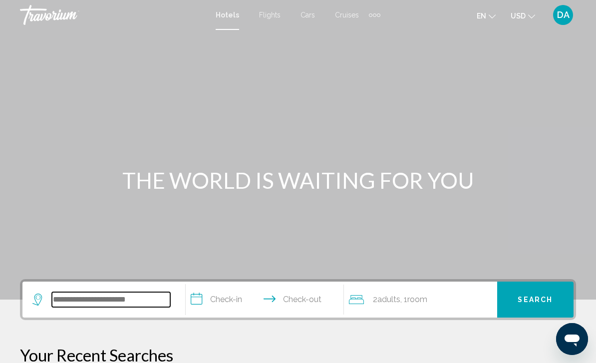
click at [139, 297] on input "Search widget" at bounding box center [111, 299] width 118 height 15
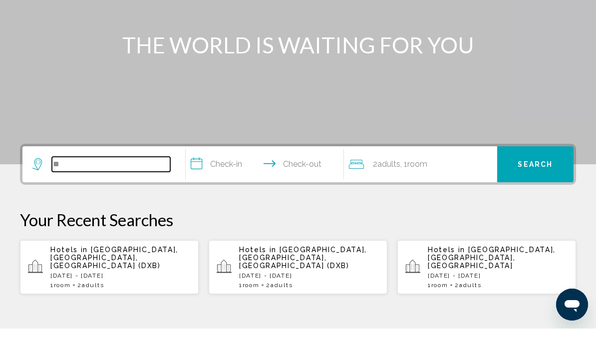
type input "*"
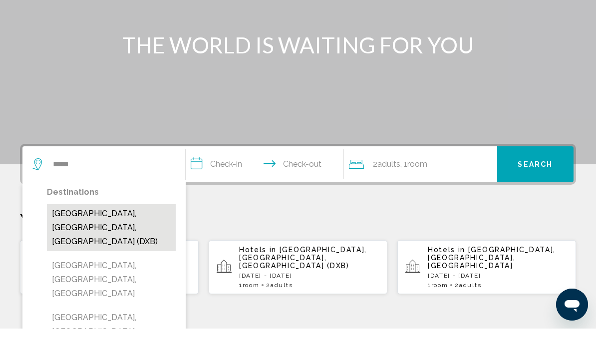
click at [134, 239] on button "[GEOGRAPHIC_DATA], [GEOGRAPHIC_DATA], [GEOGRAPHIC_DATA] (DXB)" at bounding box center [111, 262] width 129 height 47
type input "**********"
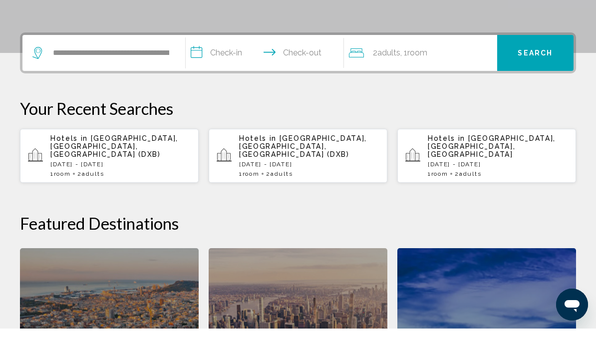
click at [243, 69] on input "**********" at bounding box center [267, 88] width 162 height 39
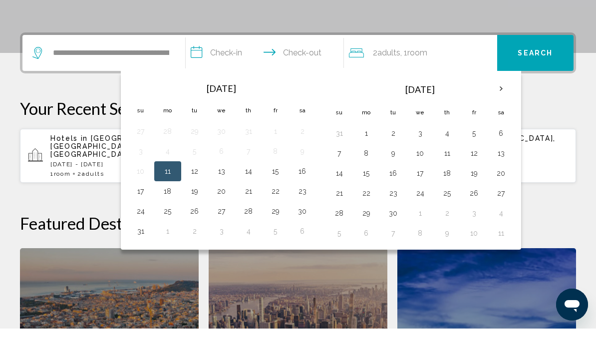
scroll to position [247, 0]
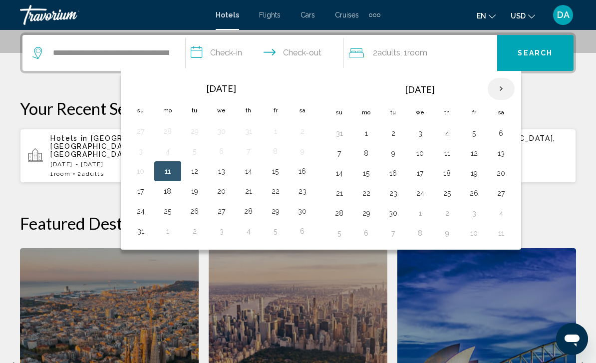
click at [504, 97] on th "Next month" at bounding box center [501, 89] width 27 height 22
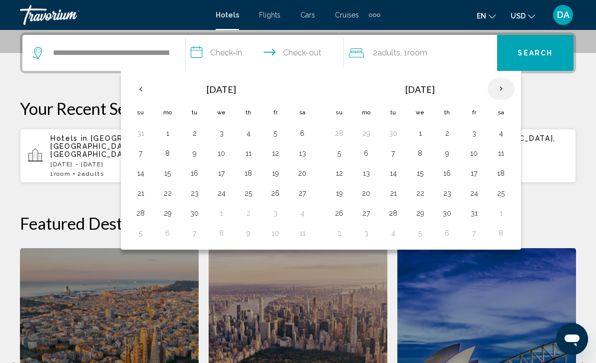
click at [506, 91] on th "Next month" at bounding box center [501, 89] width 27 height 22
click at [501, 93] on th "Next month" at bounding box center [501, 89] width 27 height 22
click at [495, 93] on th "Next month" at bounding box center [501, 89] width 27 height 22
click at [452, 177] on button "15" at bounding box center [447, 173] width 16 height 14
click at [506, 217] on button "31" at bounding box center [501, 213] width 16 height 14
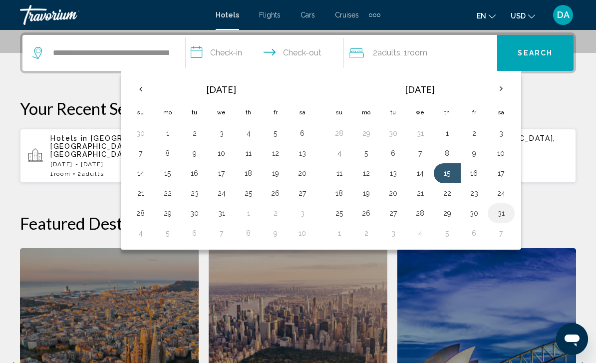
type input "**********"
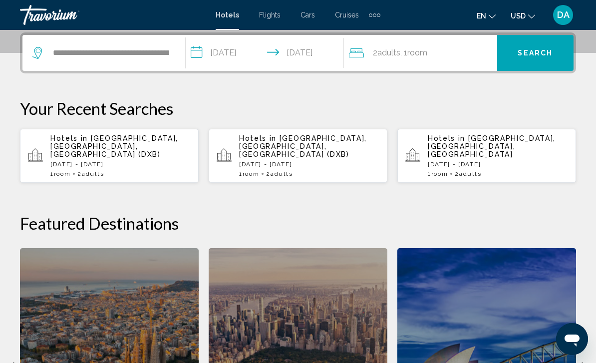
click at [557, 66] on button "Search" at bounding box center [535, 53] width 76 height 36
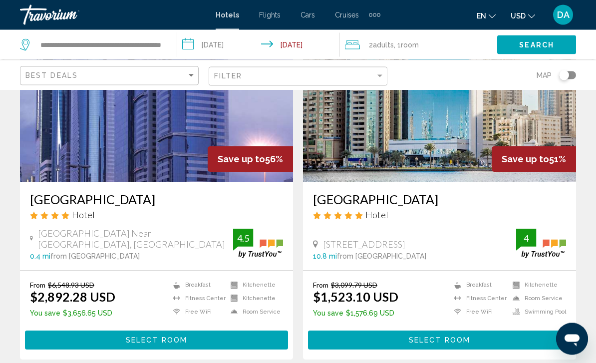
scroll to position [1900, 0]
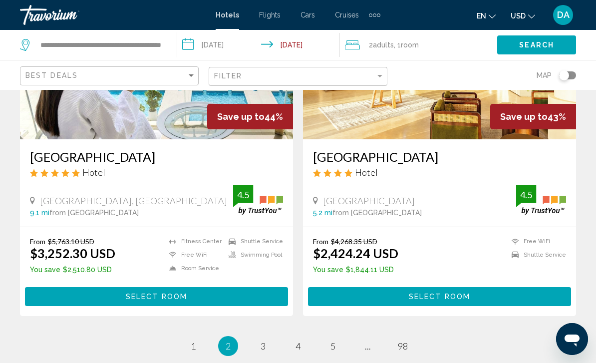
scroll to position [2041, 0]
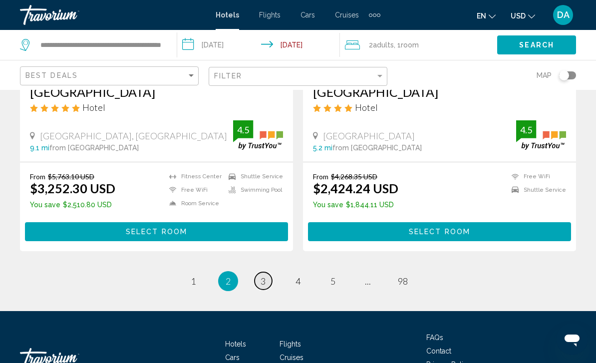
click at [262, 275] on span "3" at bounding box center [262, 280] width 5 height 11
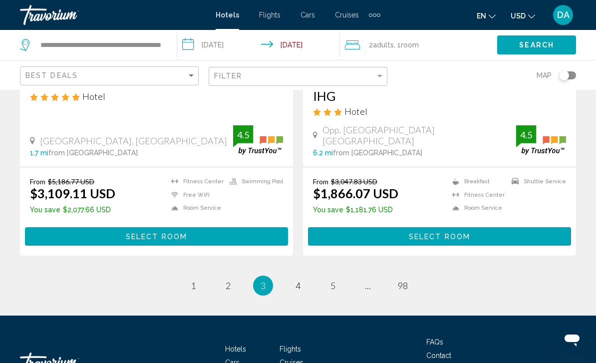
scroll to position [2029, 0]
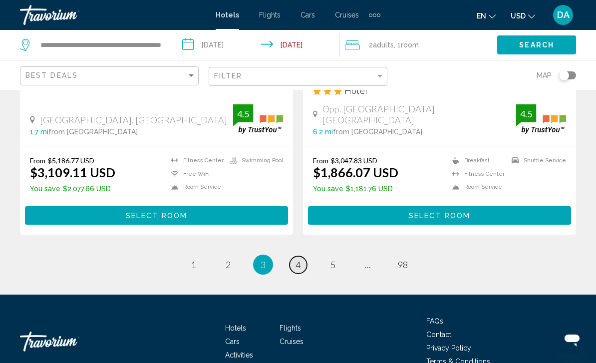
click at [296, 259] on span "4" at bounding box center [297, 264] width 5 height 11
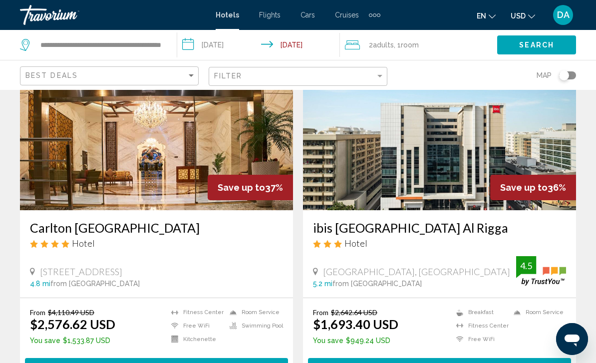
scroll to position [2046, 0]
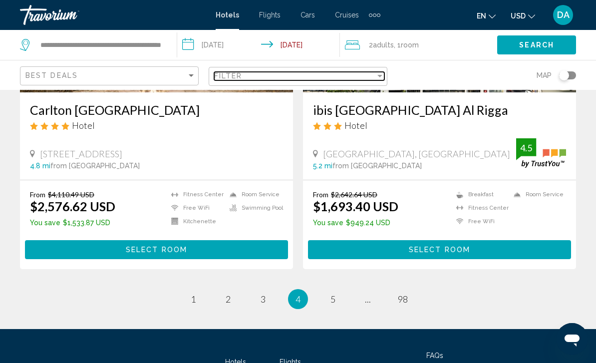
click at [374, 80] on div "Filter" at bounding box center [294, 76] width 161 height 8
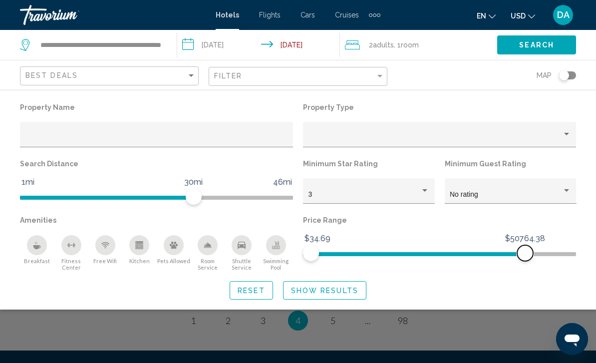
scroll to position [2013, 0]
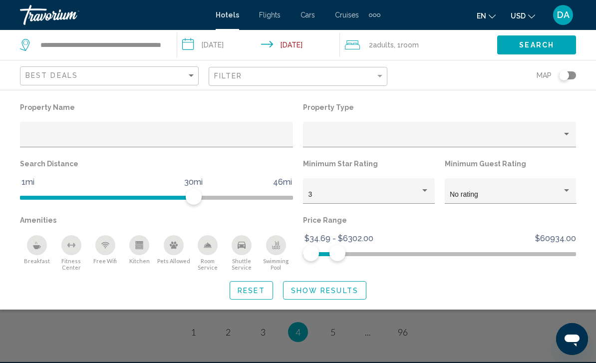
click at [345, 299] on button "Show Results" at bounding box center [324, 290] width 83 height 18
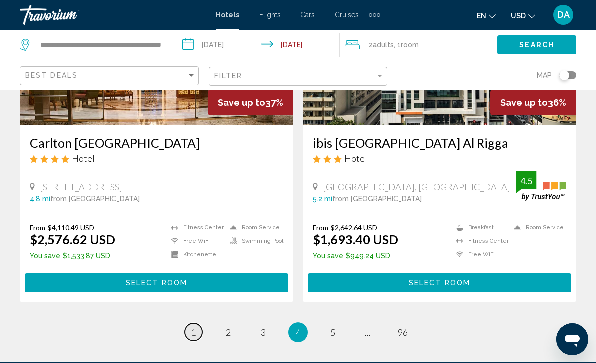
click at [197, 323] on link "page 1" at bounding box center [193, 331] width 17 height 17
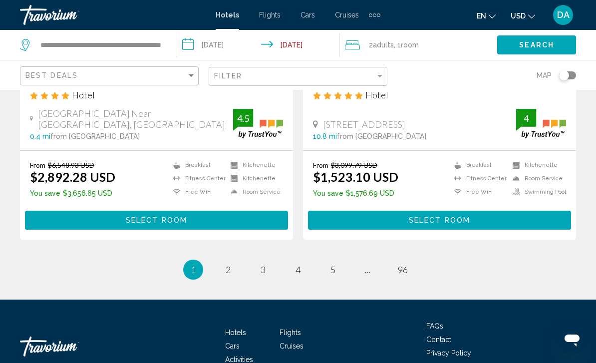
scroll to position [2029, 0]
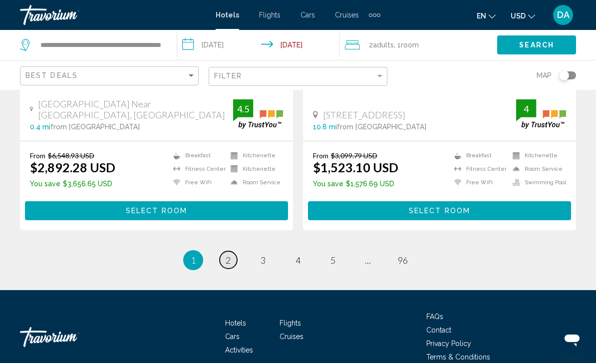
click at [231, 251] on link "page 2" at bounding box center [228, 259] width 17 height 17
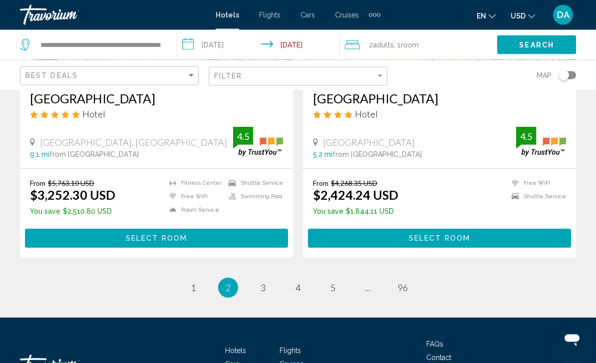
scroll to position [2041, 0]
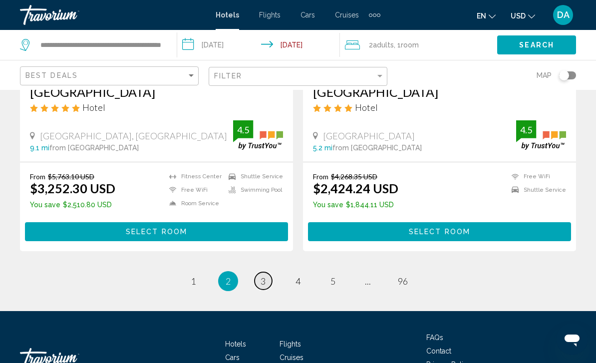
click at [266, 272] on link "page 3" at bounding box center [263, 280] width 17 height 17
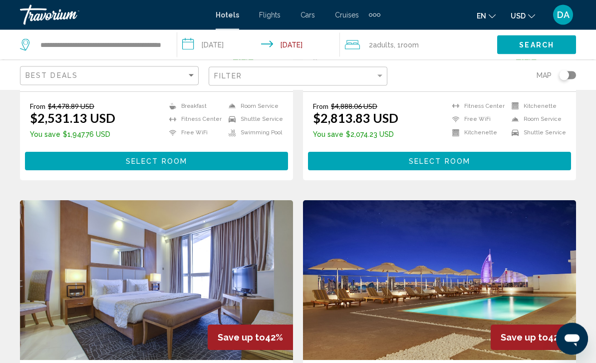
scroll to position [365, 0]
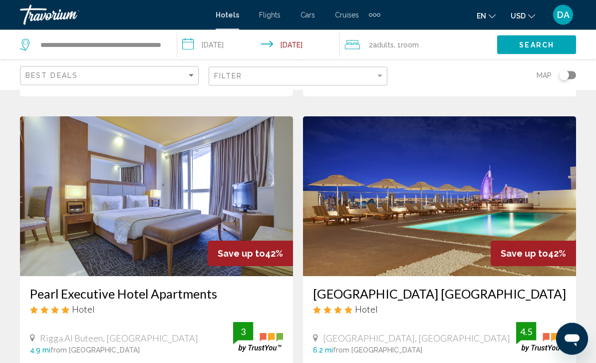
click at [526, 252] on span "Save up to" at bounding box center [524, 254] width 47 height 10
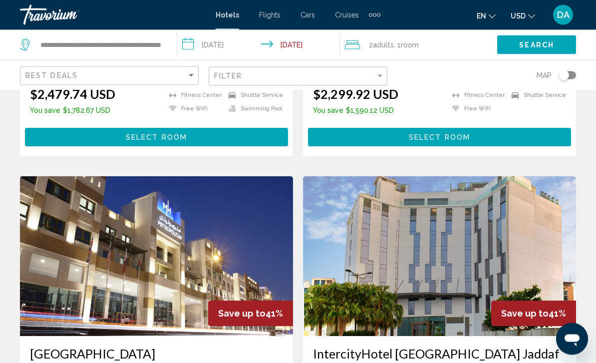
click at [494, 298] on img "Main content" at bounding box center [439, 257] width 273 height 160
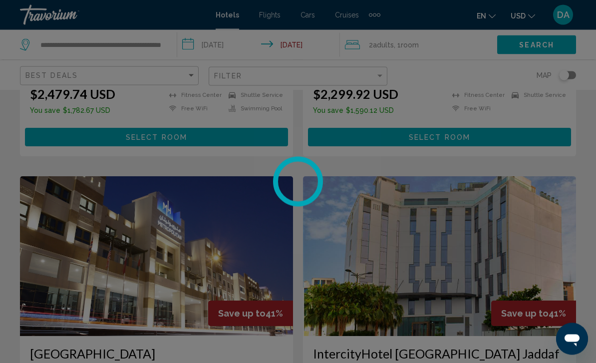
scroll to position [1018, 0]
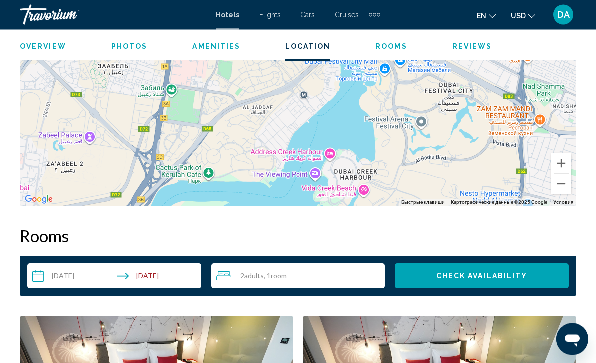
scroll to position [1231, 0]
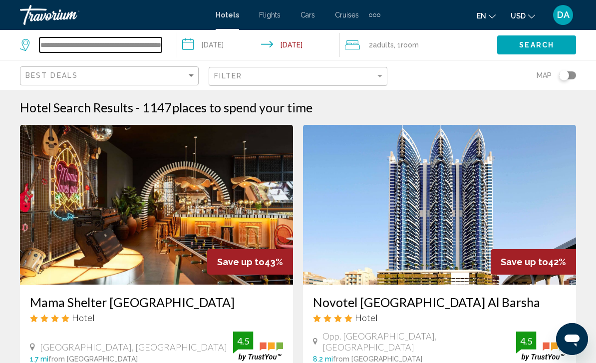
click at [161, 46] on input "**********" at bounding box center [100, 44] width 122 height 15
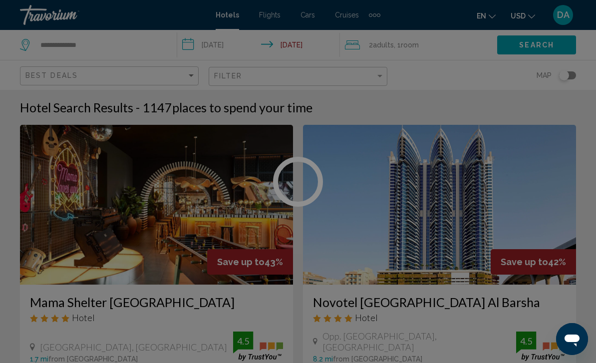
click at [113, 47] on div at bounding box center [298, 181] width 596 height 363
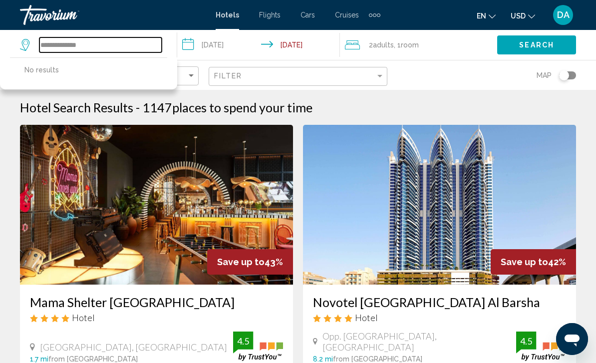
click at [125, 46] on input "**********" at bounding box center [100, 44] width 122 height 15
click at [130, 44] on input "**********" at bounding box center [100, 44] width 122 height 15
type input "*"
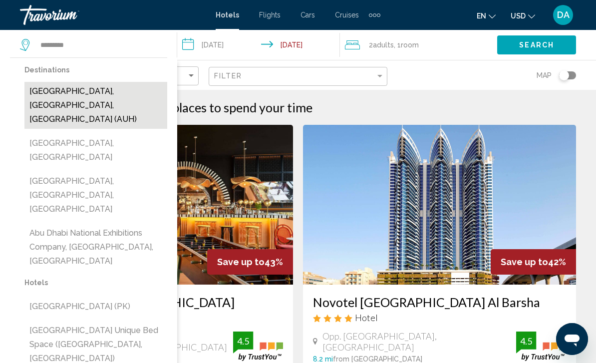
click at [112, 100] on button "[GEOGRAPHIC_DATA], [GEOGRAPHIC_DATA], [GEOGRAPHIC_DATA] (AUH)" at bounding box center [95, 105] width 143 height 47
type input "**********"
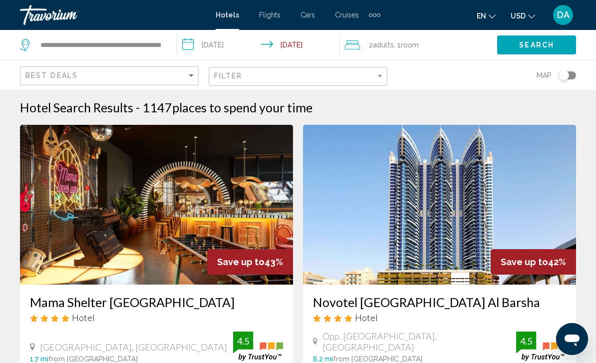
click at [531, 40] on span "Search" at bounding box center [536, 44] width 35 height 8
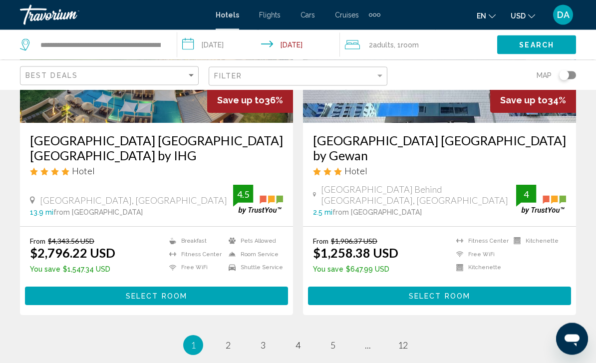
scroll to position [2060, 0]
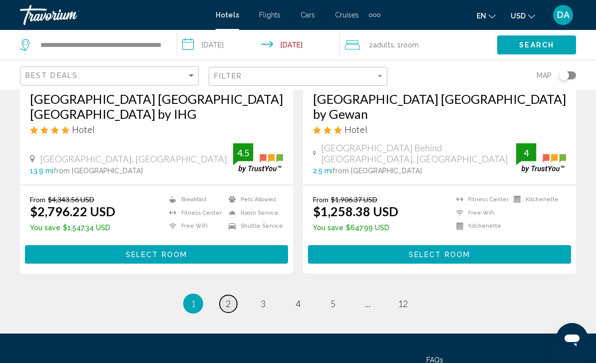
click at [228, 295] on link "page 2" at bounding box center [228, 303] width 17 height 17
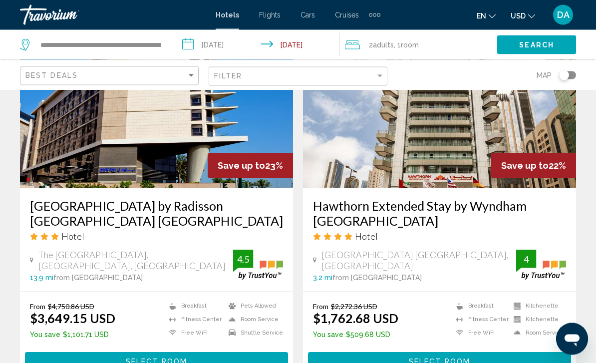
scroll to position [2089, 0]
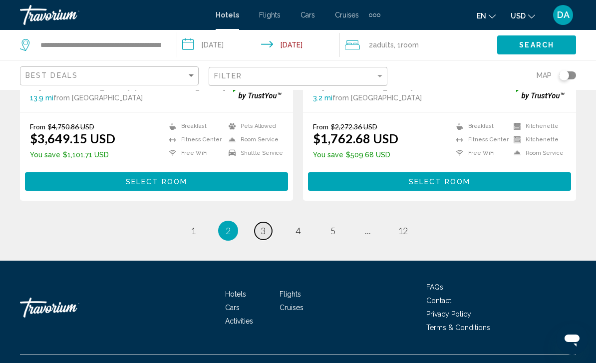
click at [262, 236] on span "3" at bounding box center [262, 230] width 5 height 11
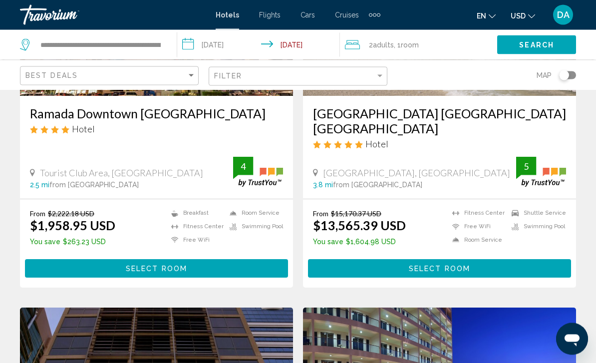
scroll to position [2029, 0]
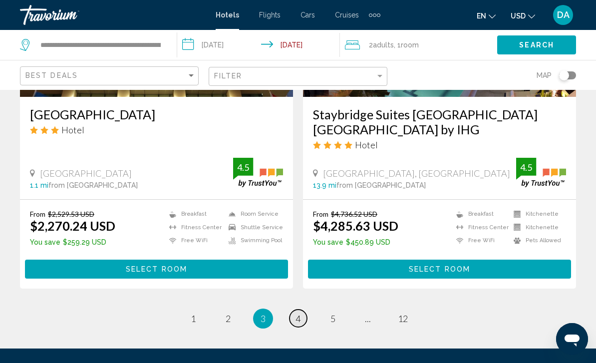
click at [304, 309] on link "page 4" at bounding box center [297, 317] width 17 height 17
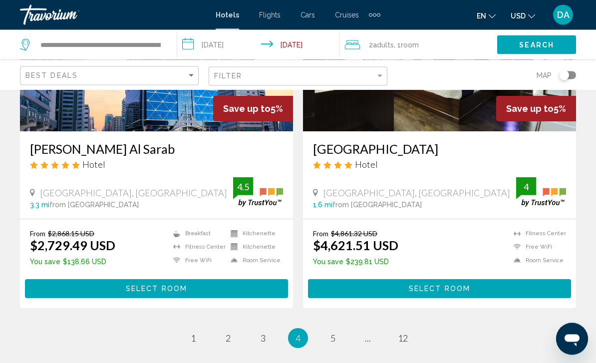
scroll to position [2045, 0]
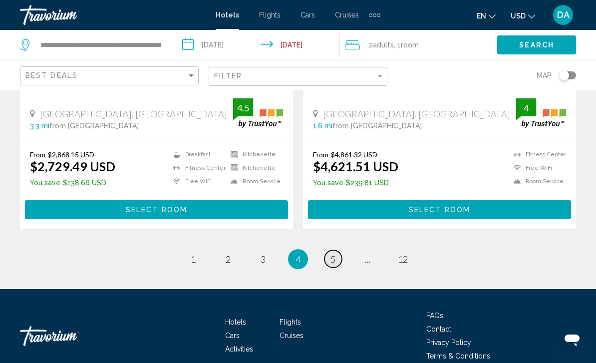
click at [330, 250] on link "page 5" at bounding box center [332, 258] width 17 height 17
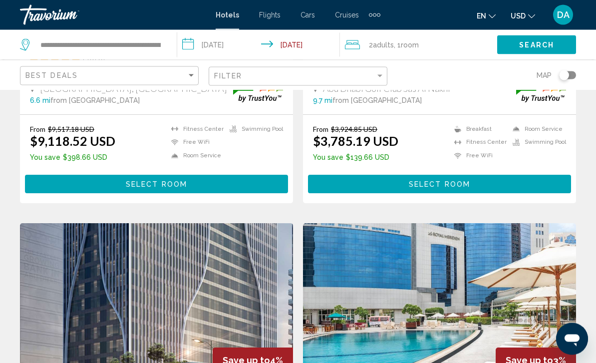
scroll to position [1373, 0]
